Goal: Find specific page/section: Find specific page/section

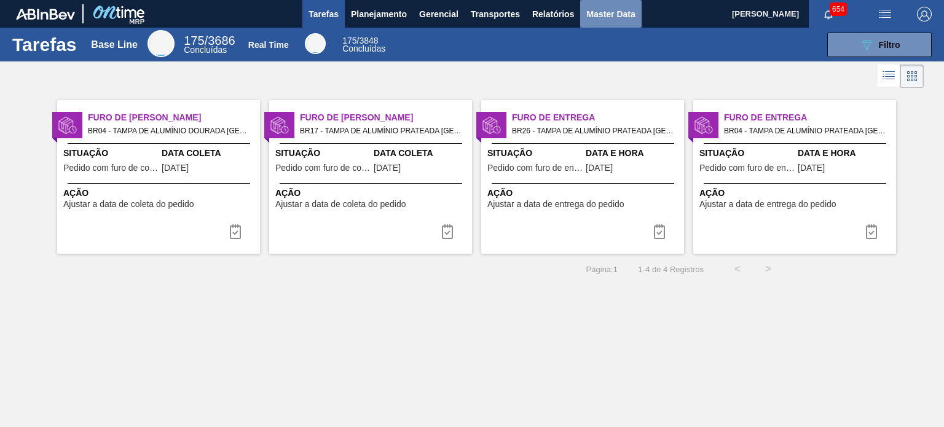
click at [628, 12] on span "Master Data" at bounding box center [611, 14] width 49 height 15
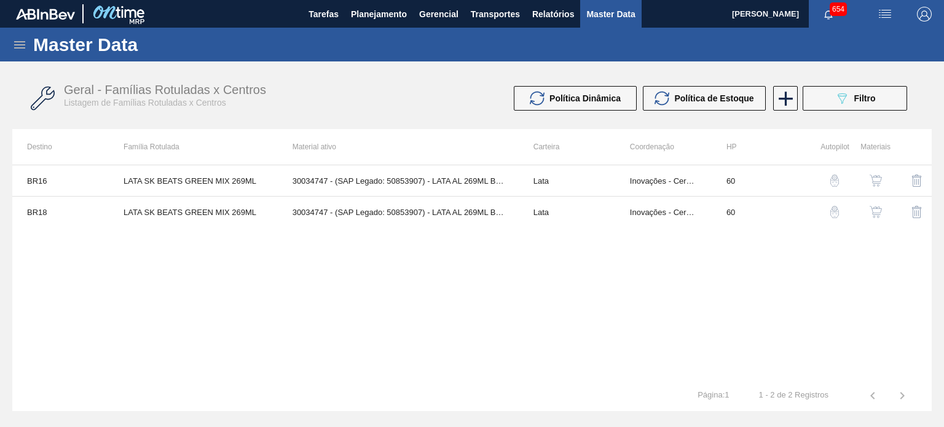
click at [20, 45] on icon at bounding box center [19, 45] width 15 height 15
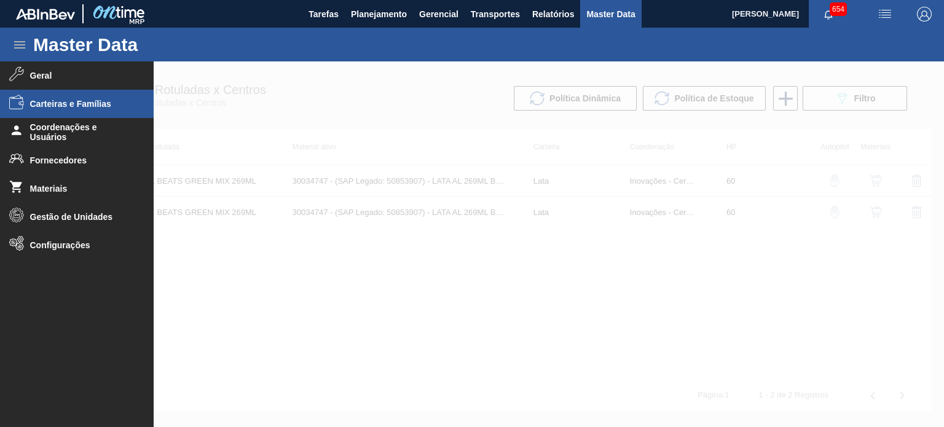
click at [61, 104] on span "Carteiras e Famílias" at bounding box center [80, 104] width 101 height 10
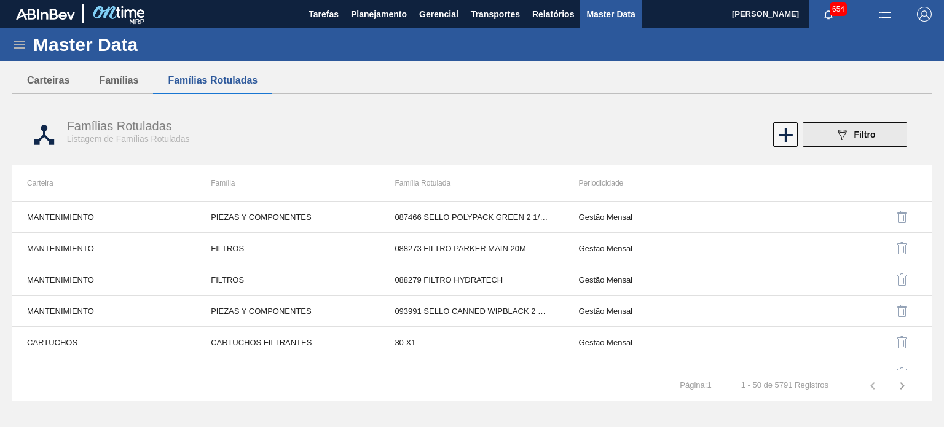
click at [855, 132] on span "Filtro" at bounding box center [866, 135] width 22 height 10
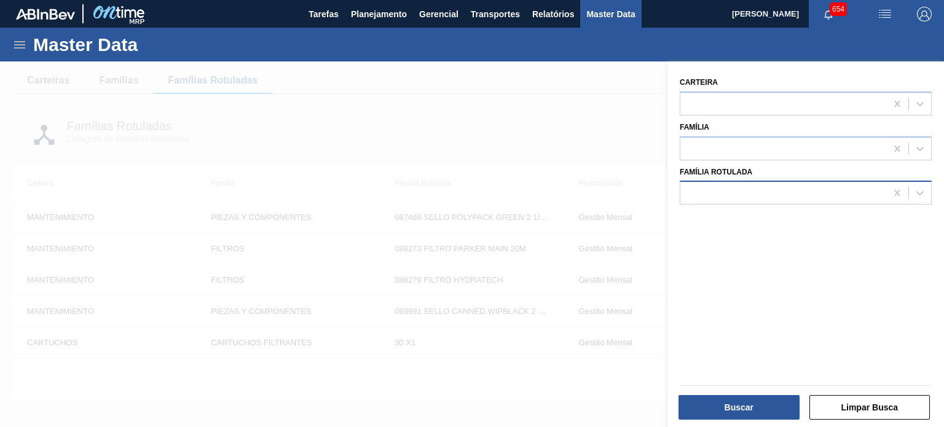
click at [861, 186] on div at bounding box center [784, 193] width 206 height 18
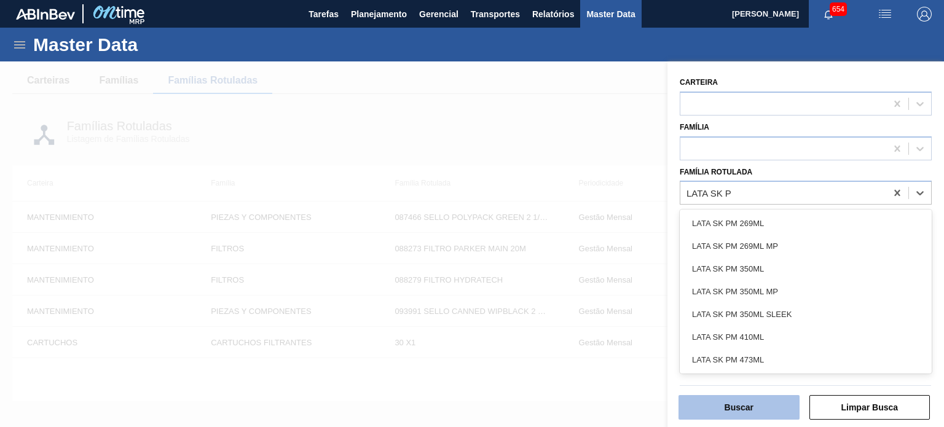
type Rotulada "LATA SK P"
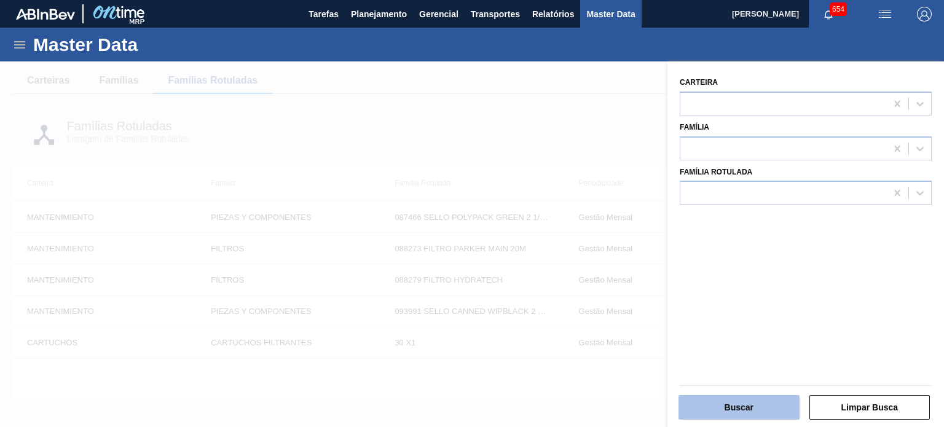
click at [755, 415] on button "Buscar" at bounding box center [739, 407] width 121 height 25
